Goal: Task Accomplishment & Management: Manage account settings

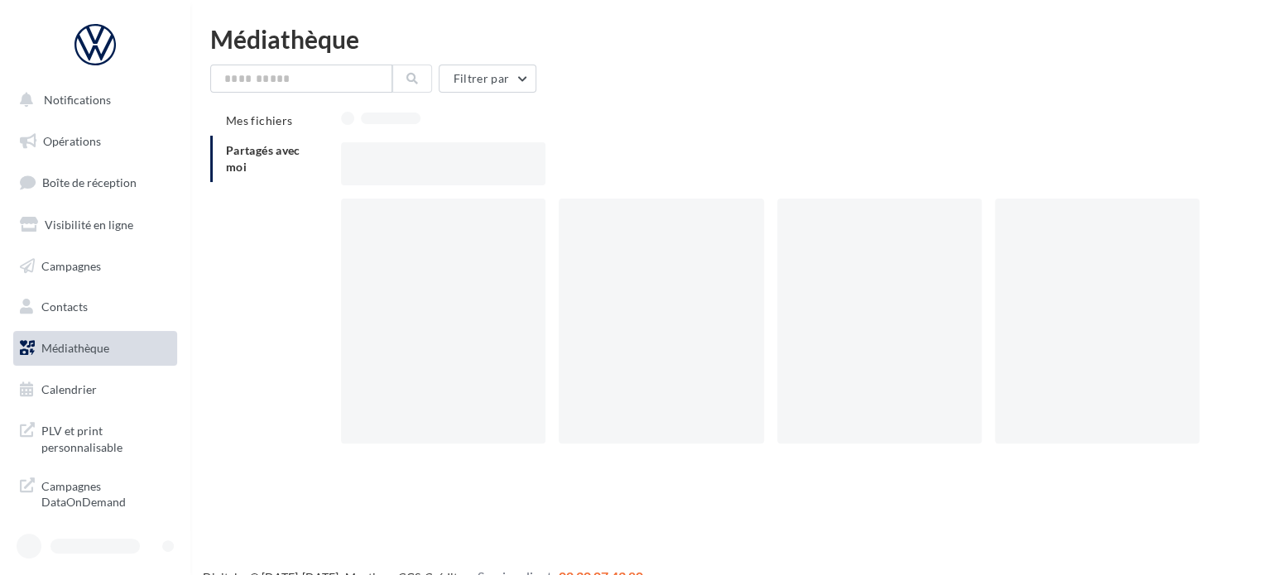
drag, startPoint x: 74, startPoint y: 549, endPoint x: 85, endPoint y: 542, distance: 12.6
click at [85, 542] on div at bounding box center [94, 546] width 89 height 15
click at [116, 548] on p "[PERSON_NAME]" at bounding box center [103, 545] width 110 height 17
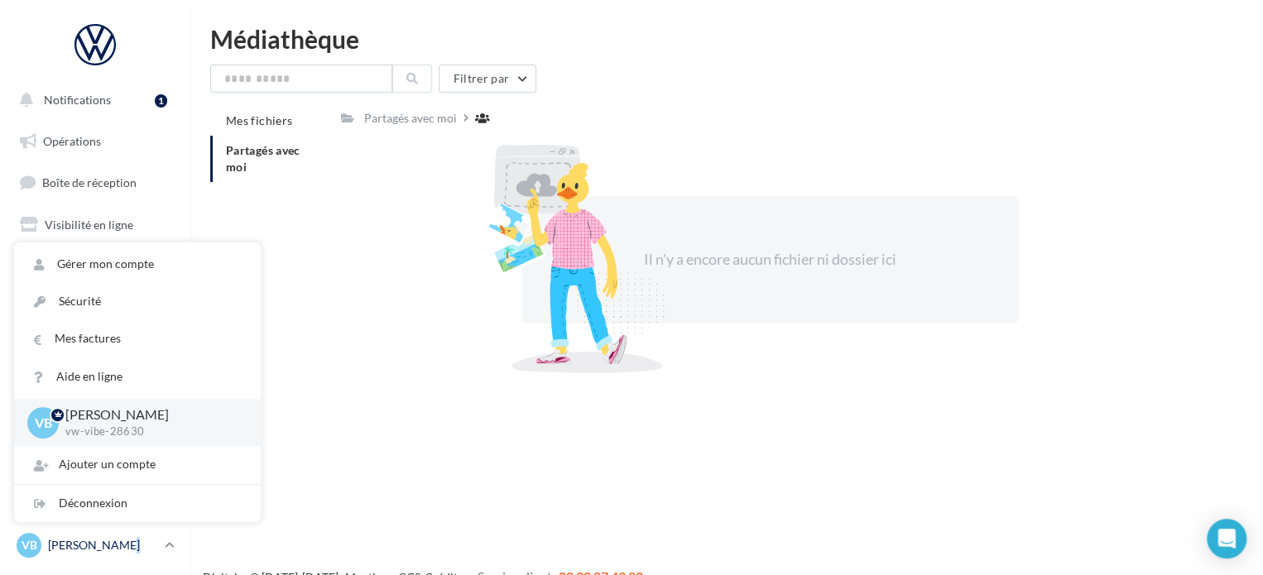
click at [73, 539] on p "[PERSON_NAME]" at bounding box center [103, 545] width 110 height 17
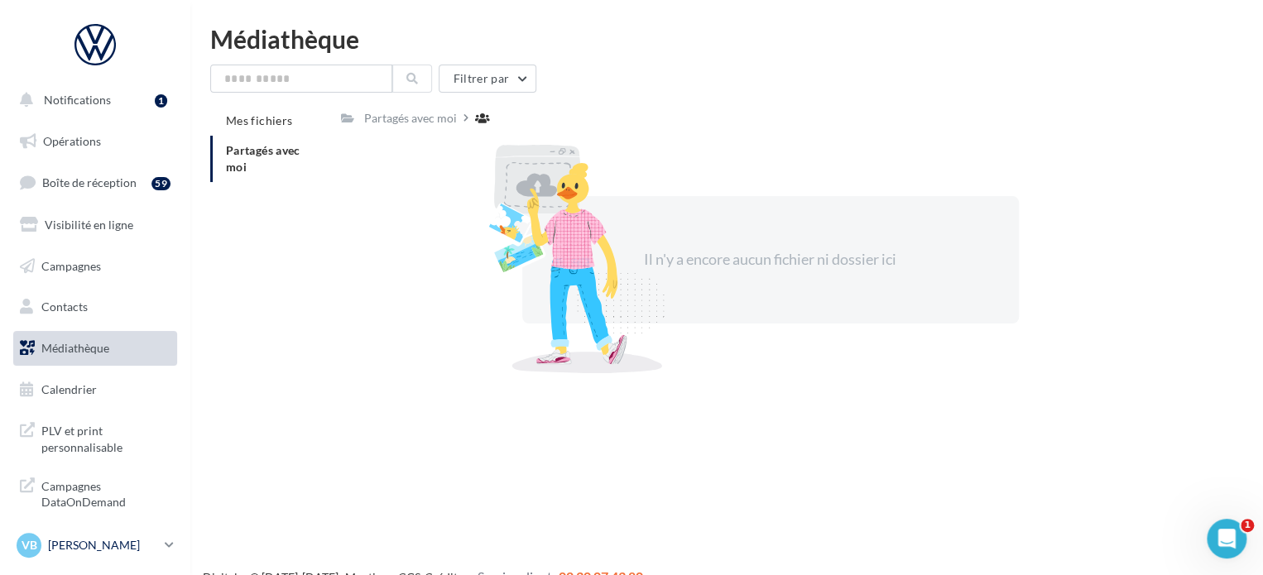
click at [97, 546] on p "[PERSON_NAME]" at bounding box center [103, 545] width 110 height 17
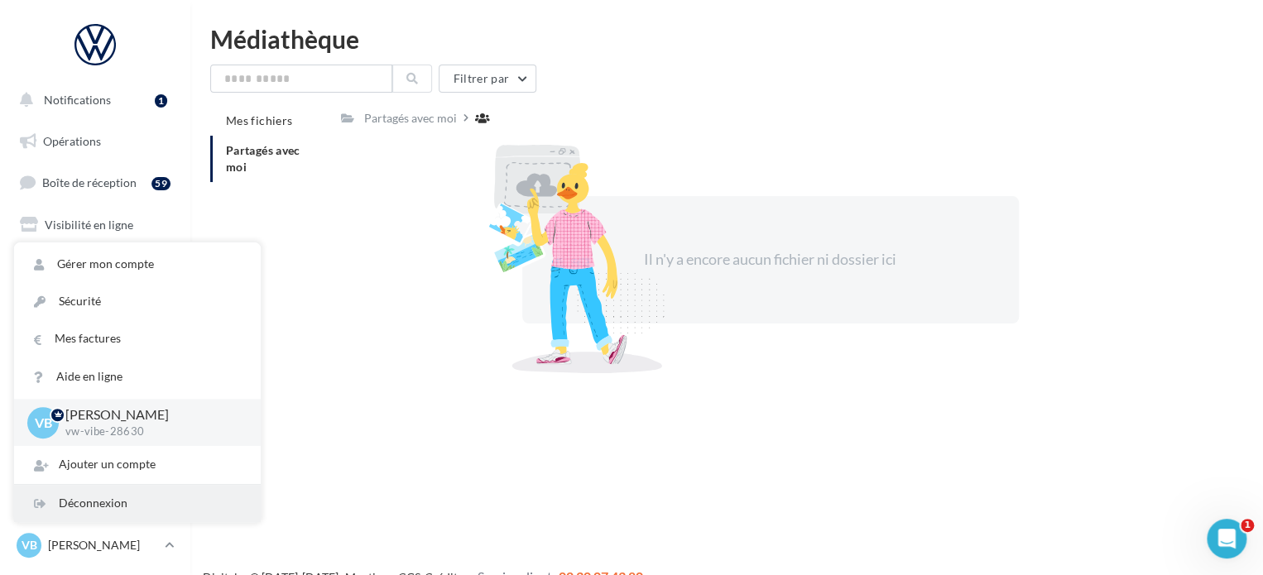
click at [70, 504] on div "Déconnexion" at bounding box center [137, 503] width 247 height 37
